Goal: Information Seeking & Learning: Learn about a topic

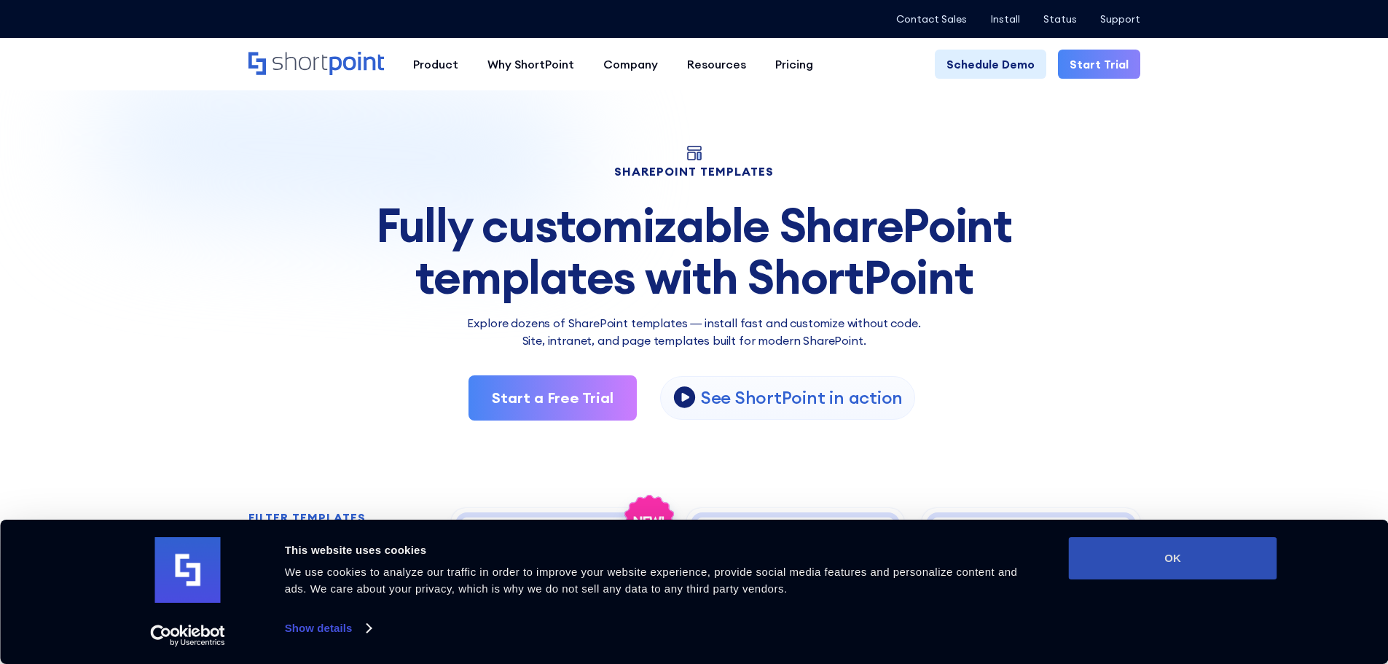
click at [1215, 560] on button "OK" at bounding box center [1173, 558] width 208 height 42
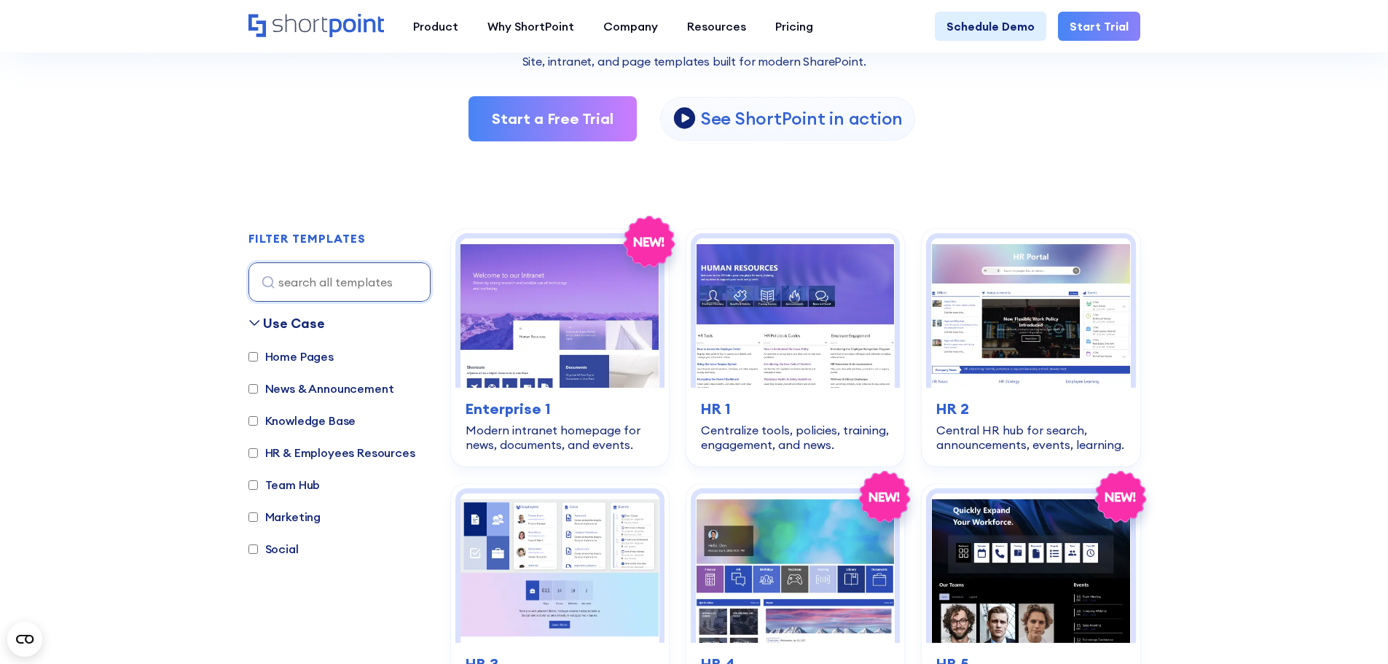
scroll to position [292, 0]
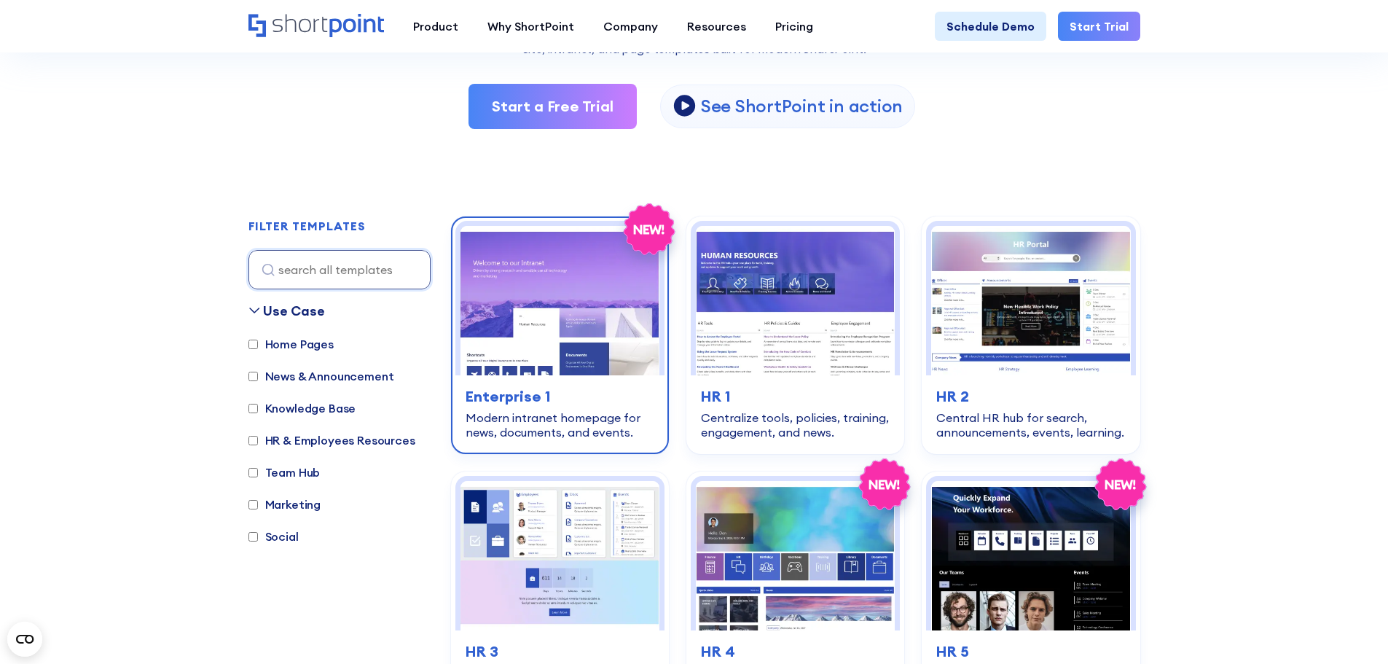
click at [569, 345] on img at bounding box center [560, 300] width 199 height 149
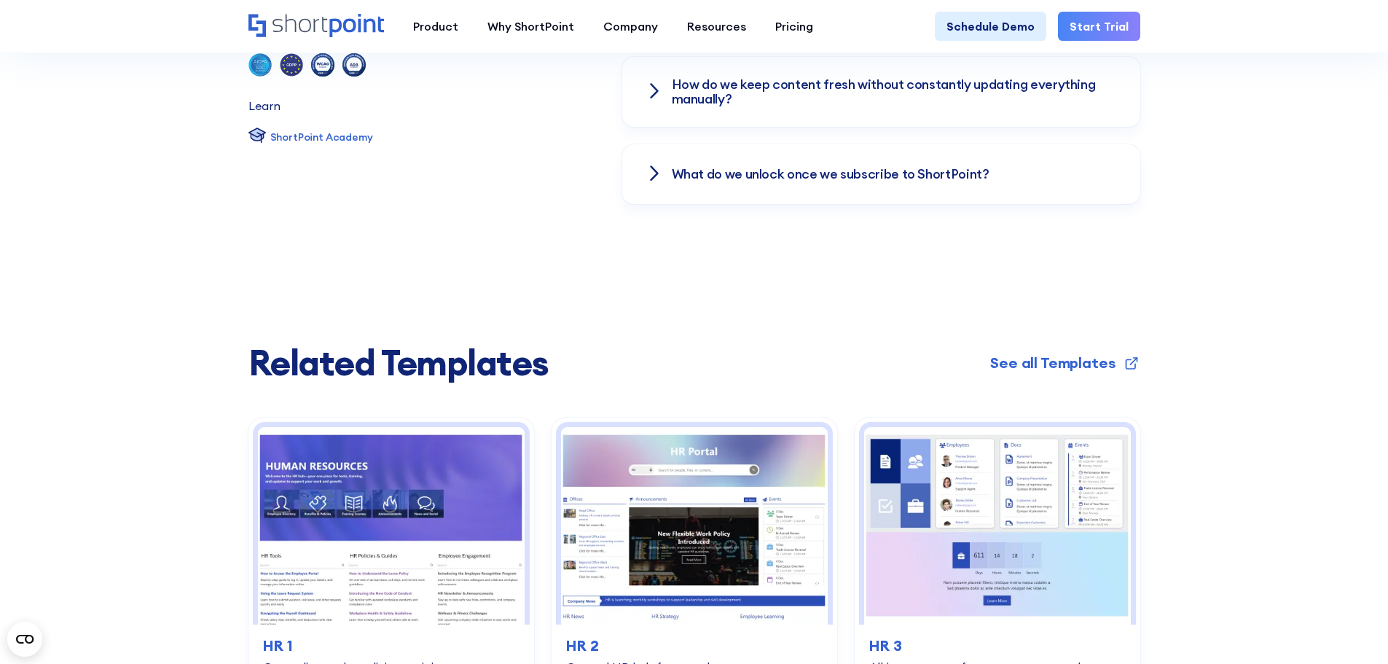
scroll to position [2259, 0]
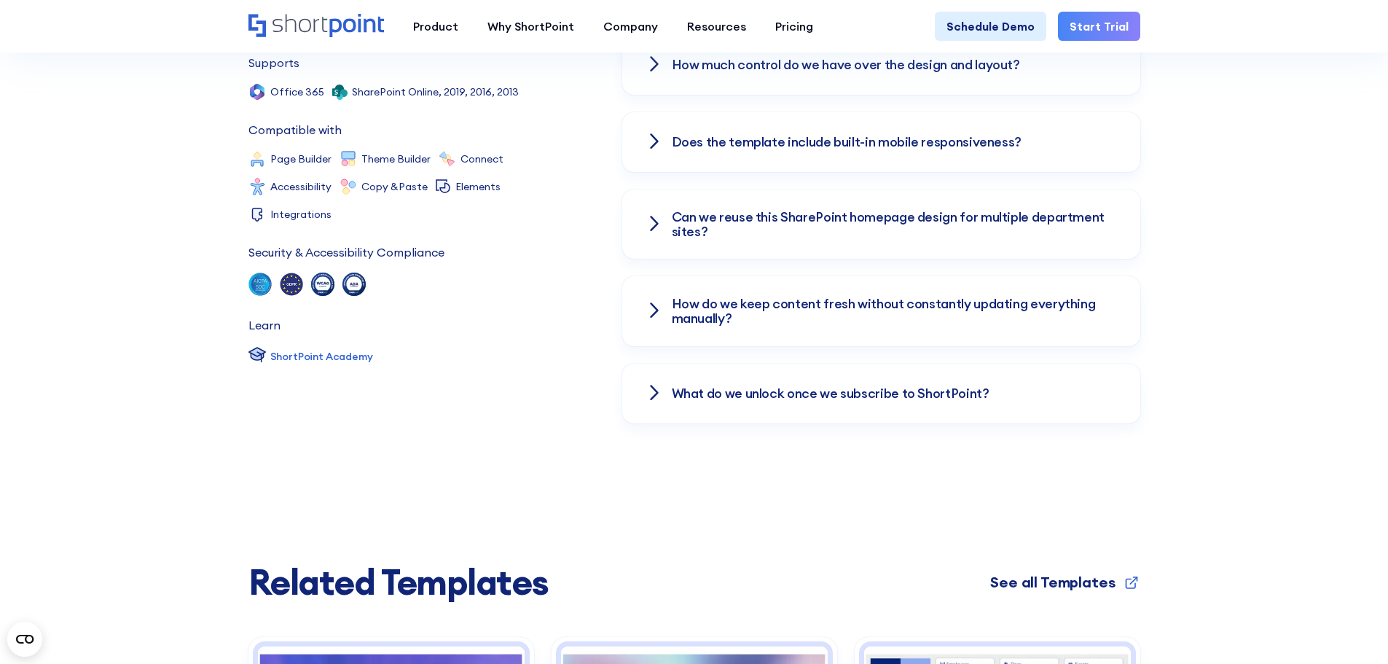
click at [1074, 571] on div "See all Templates" at bounding box center [1053, 582] width 125 height 22
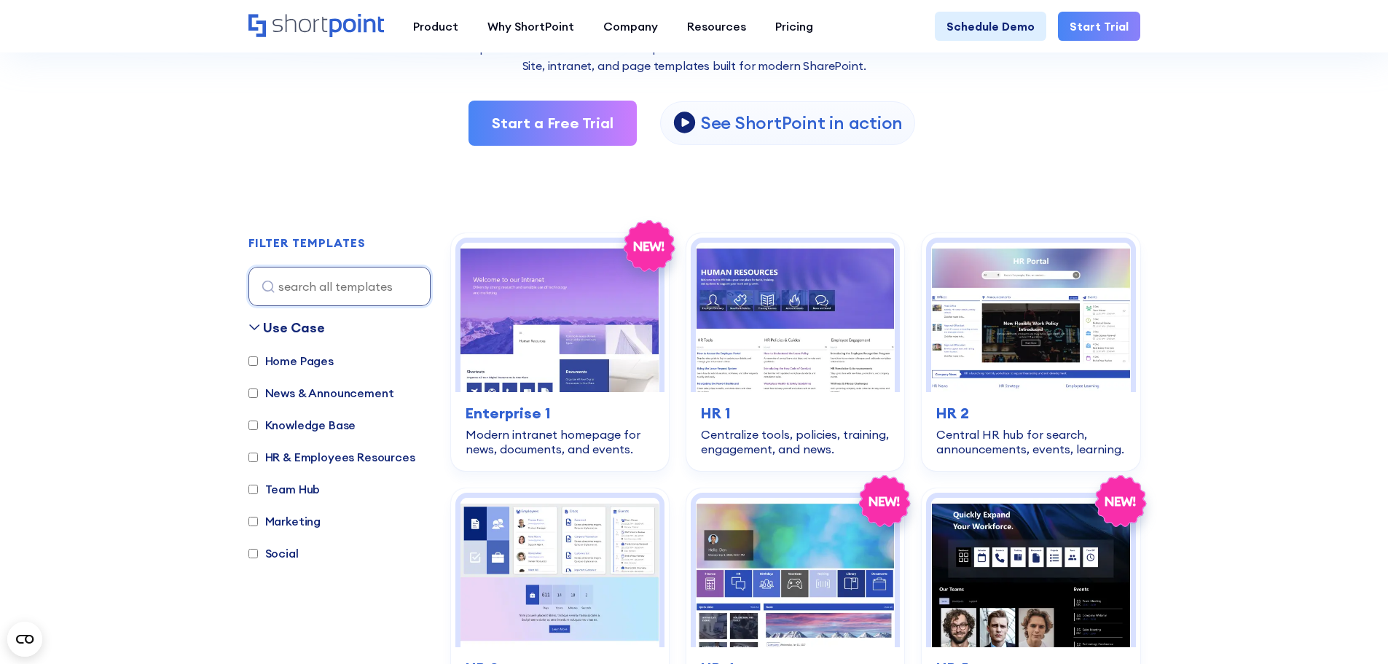
scroll to position [364, 0]
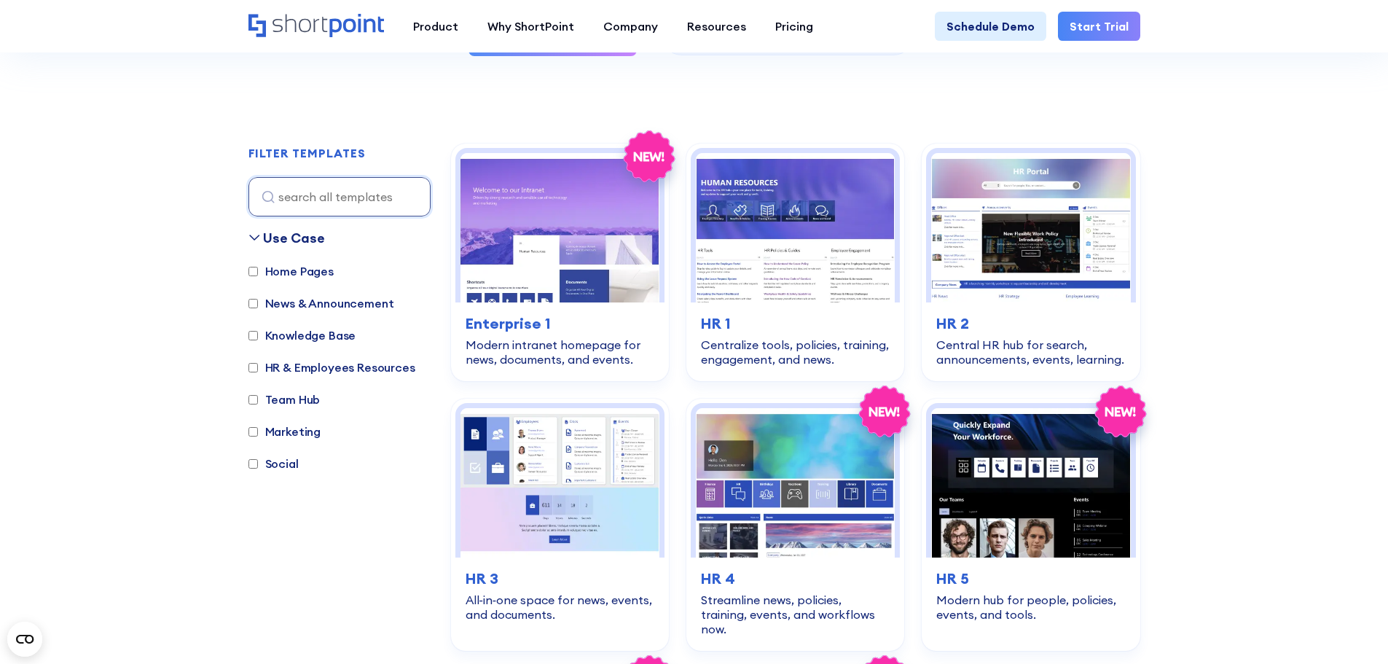
click at [254, 271] on input "Home Pages" at bounding box center [253, 271] width 9 height 9
checkbox input "true"
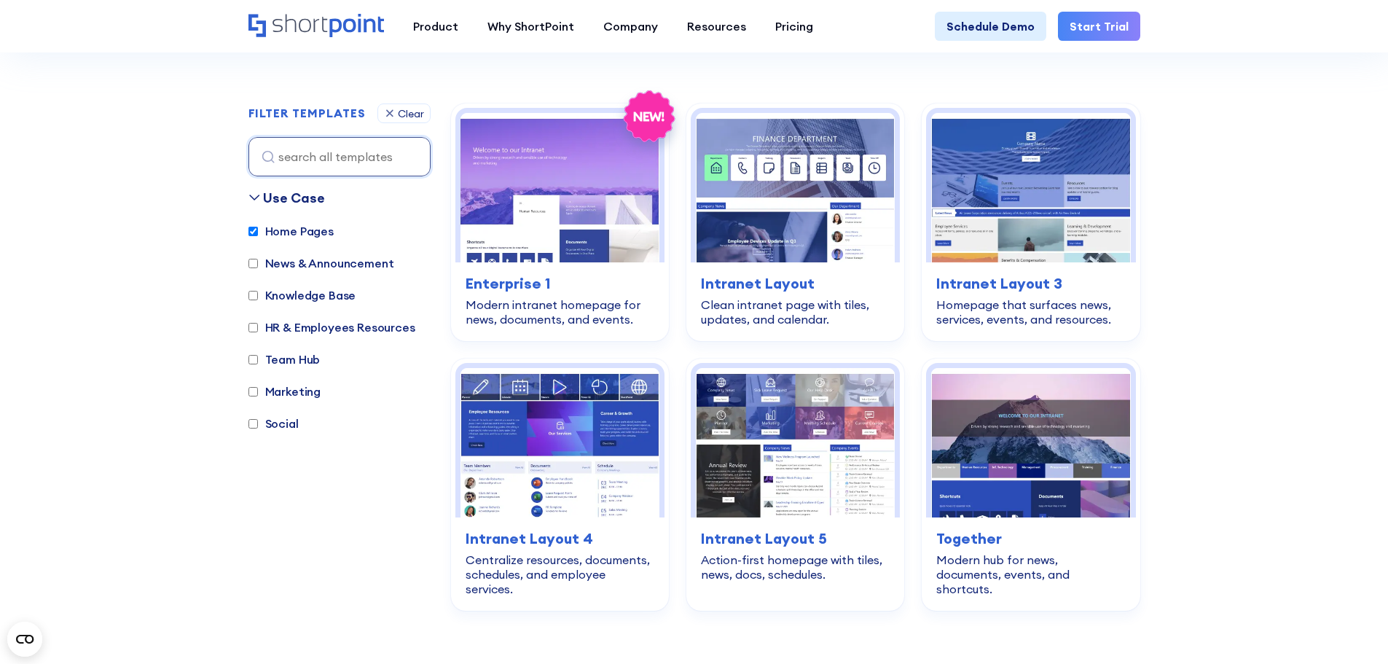
scroll to position [435, 0]
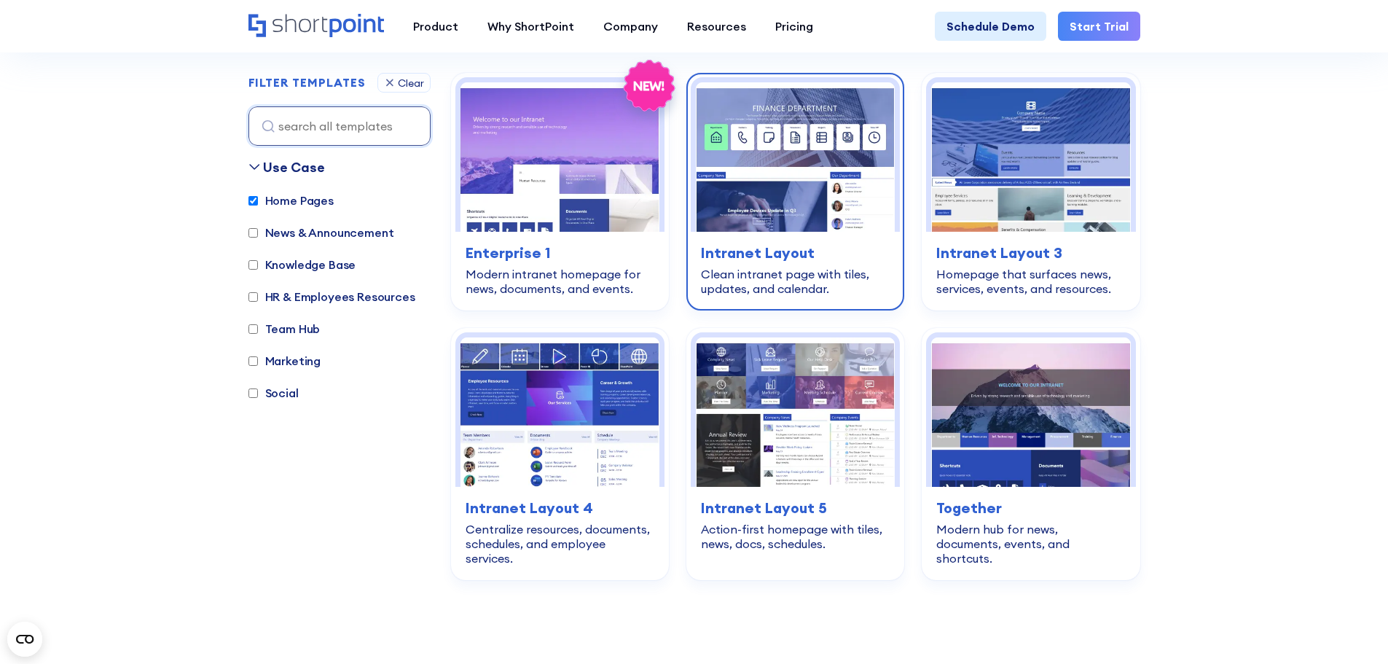
click at [808, 173] on img at bounding box center [795, 156] width 199 height 149
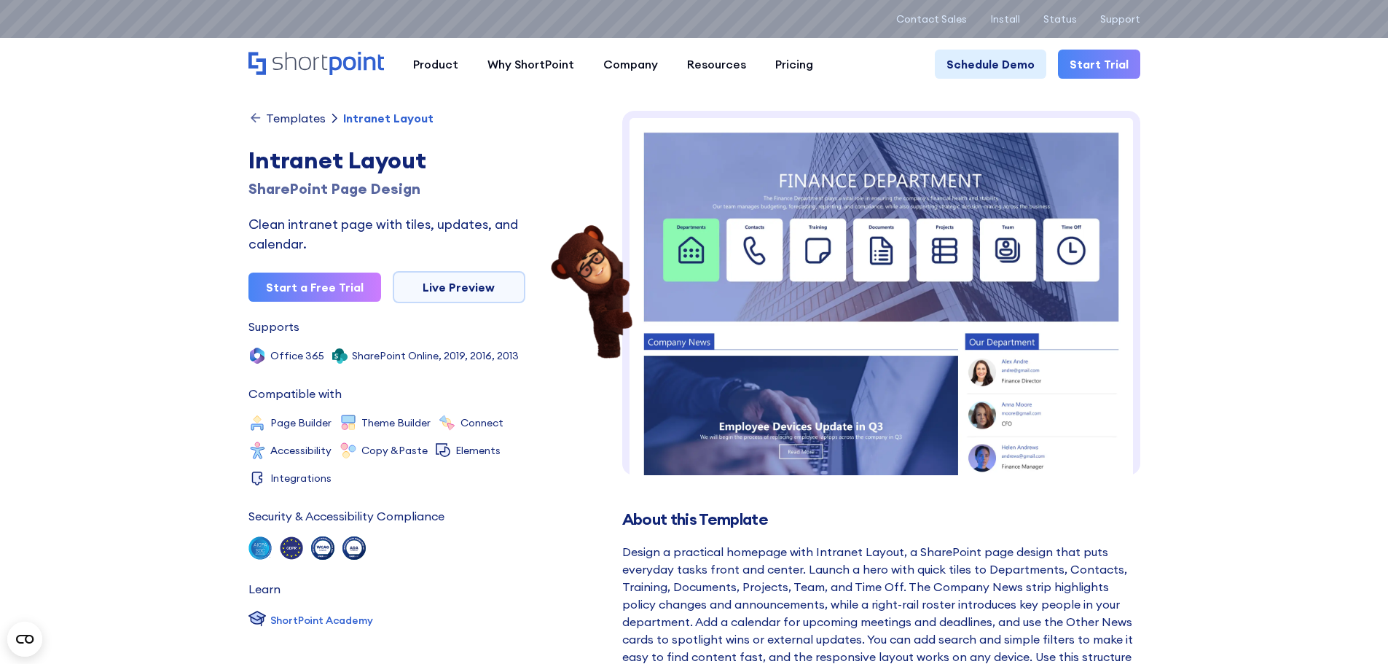
scroll to position [73, 0]
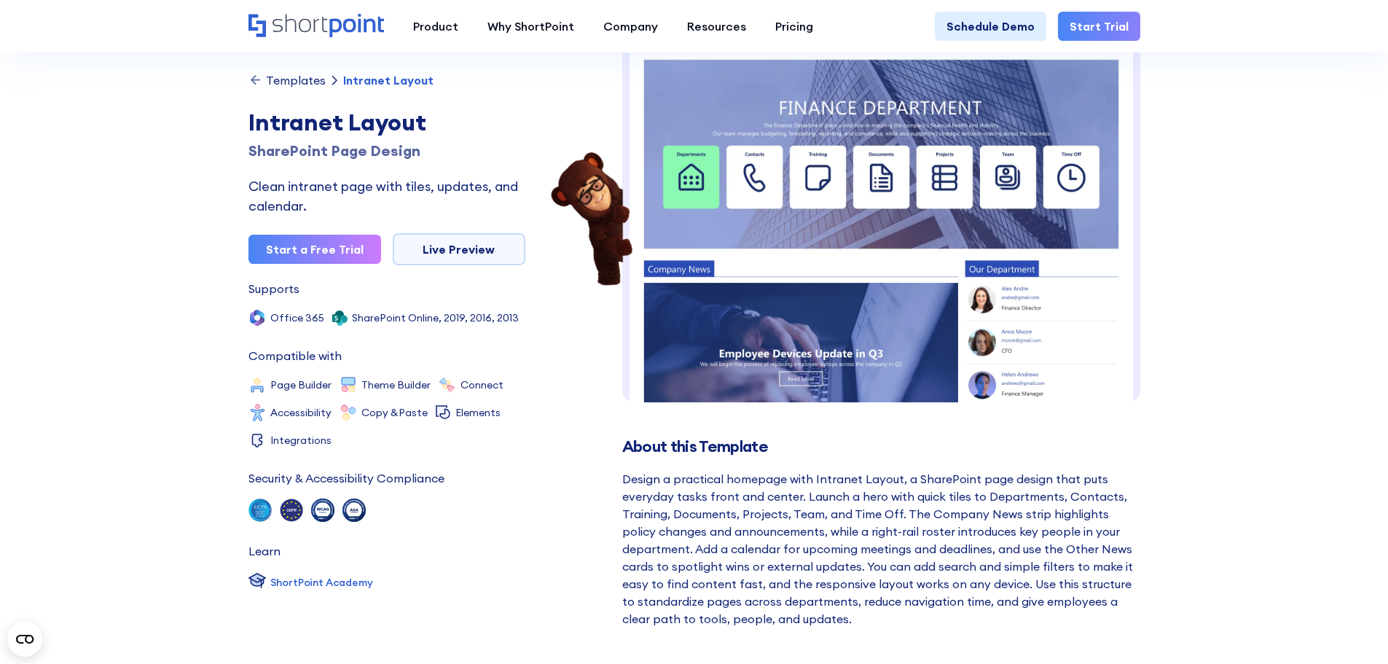
click at [935, 165] on img at bounding box center [881, 341] width 518 height 606
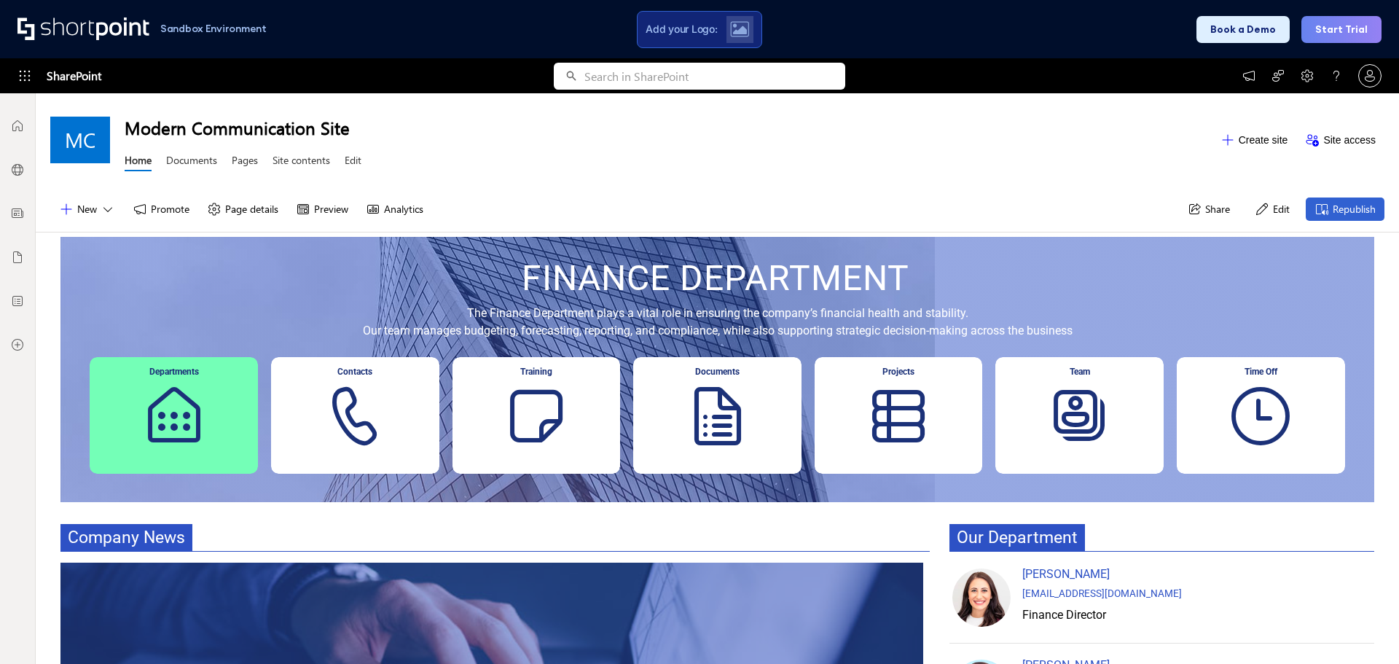
click at [708, 422] on div "Documents" at bounding box center [717, 415] width 168 height 117
click at [327, 432] on div "Contacts" at bounding box center [355, 415] width 168 height 117
